Goal: Use online tool/utility

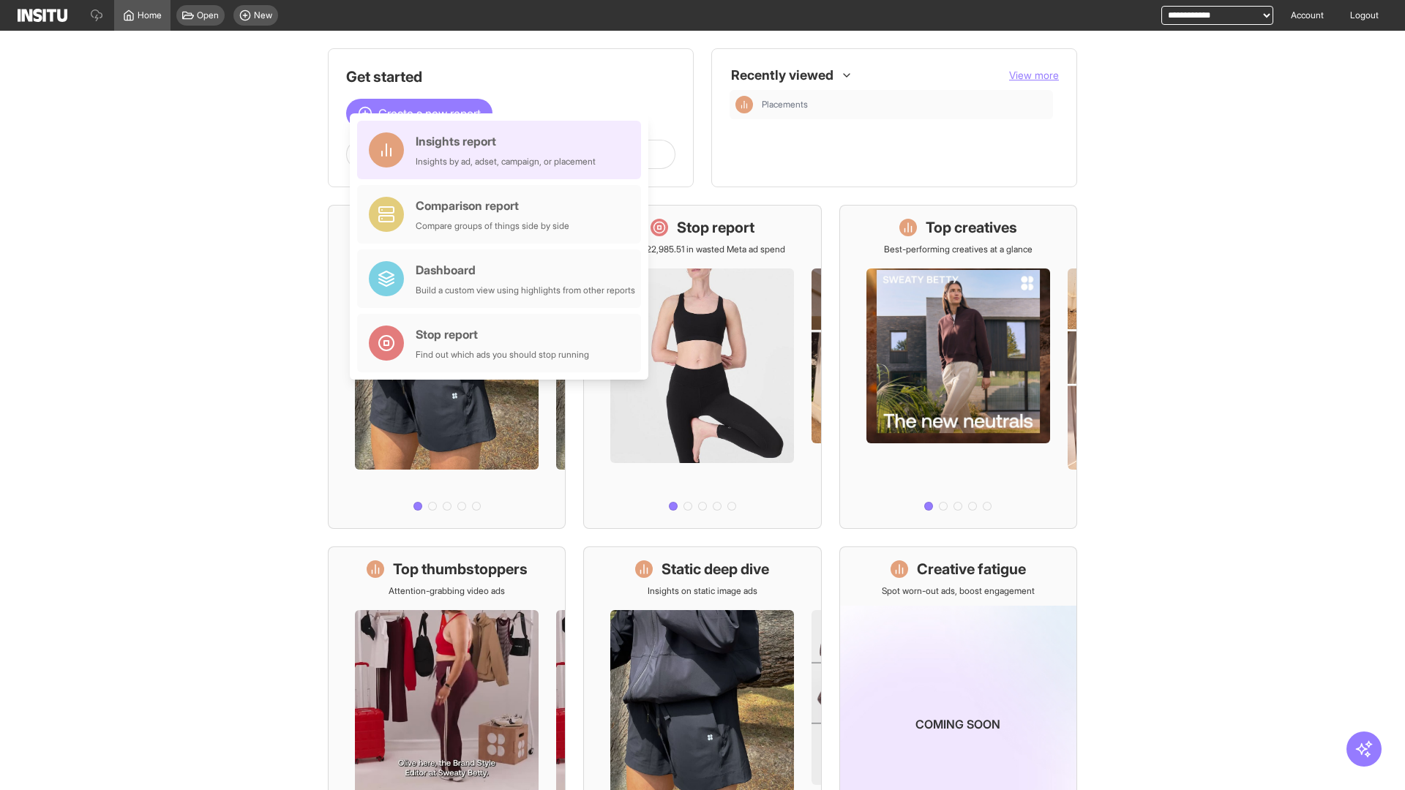
click at [503, 150] on div "Insights report Insights by ad, adset, campaign, or placement" at bounding box center [506, 149] width 180 height 35
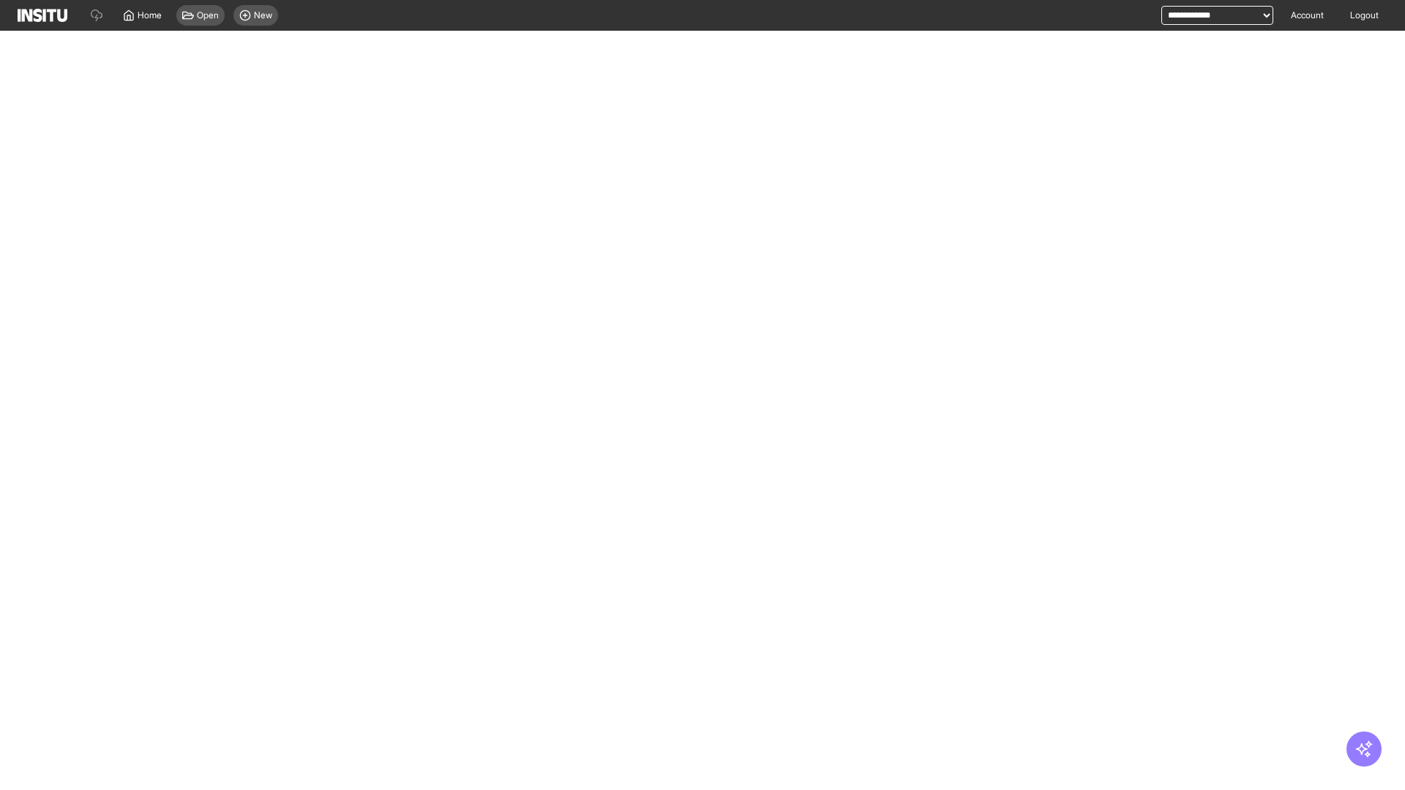
select select "**"
